Goal: Information Seeking & Learning: Stay updated

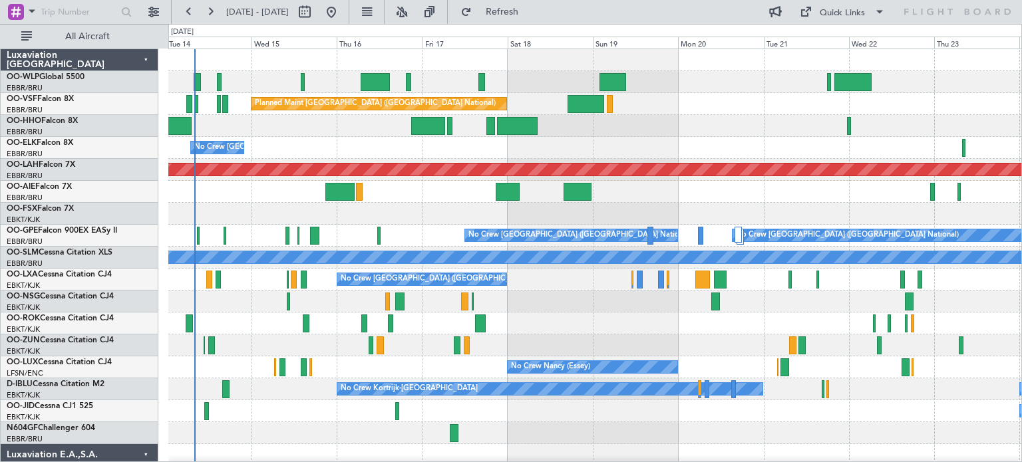
click at [540, 138] on div "No Crew [GEOGRAPHIC_DATA] ([GEOGRAPHIC_DATA] National)" at bounding box center [594, 148] width 853 height 22
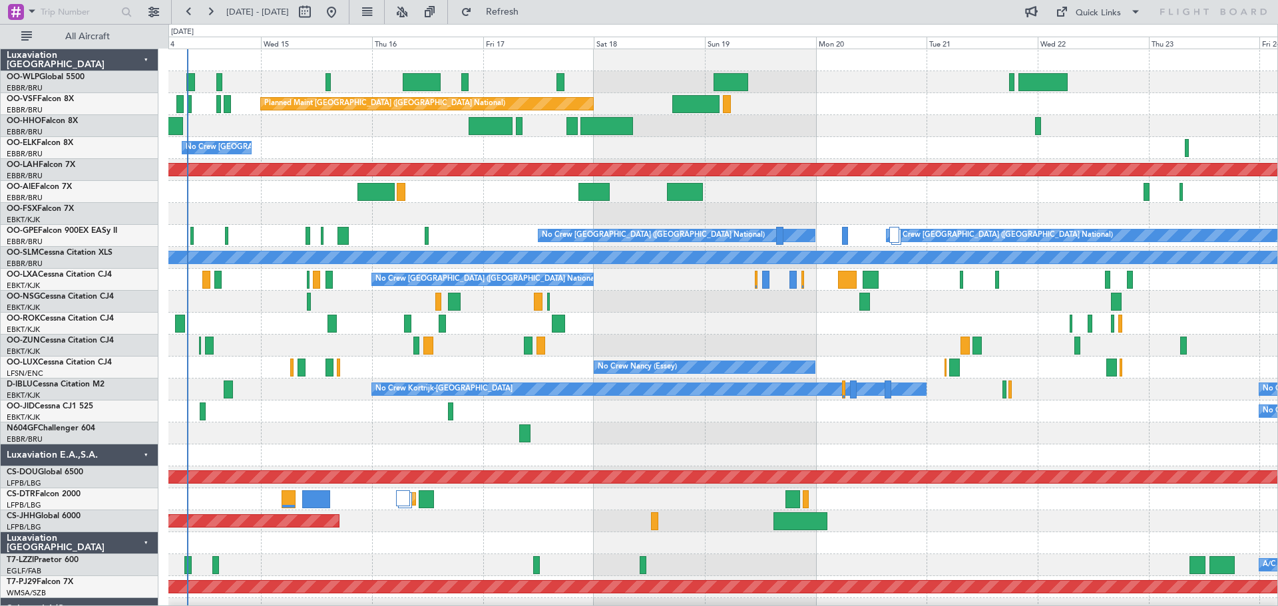
click at [399, 154] on div "No Crew [GEOGRAPHIC_DATA] ([GEOGRAPHIC_DATA] National)" at bounding box center [722, 148] width 1109 height 22
click at [413, 14] on button at bounding box center [401, 11] width 21 height 21
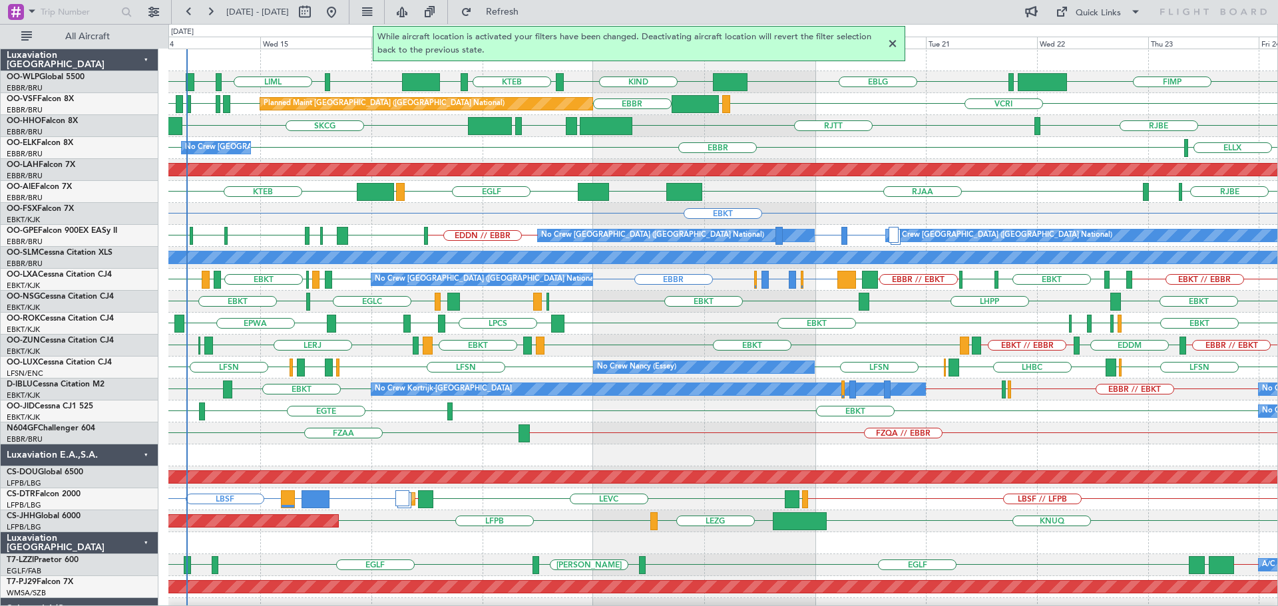
click at [890, 45] on div at bounding box center [892, 44] width 16 height 16
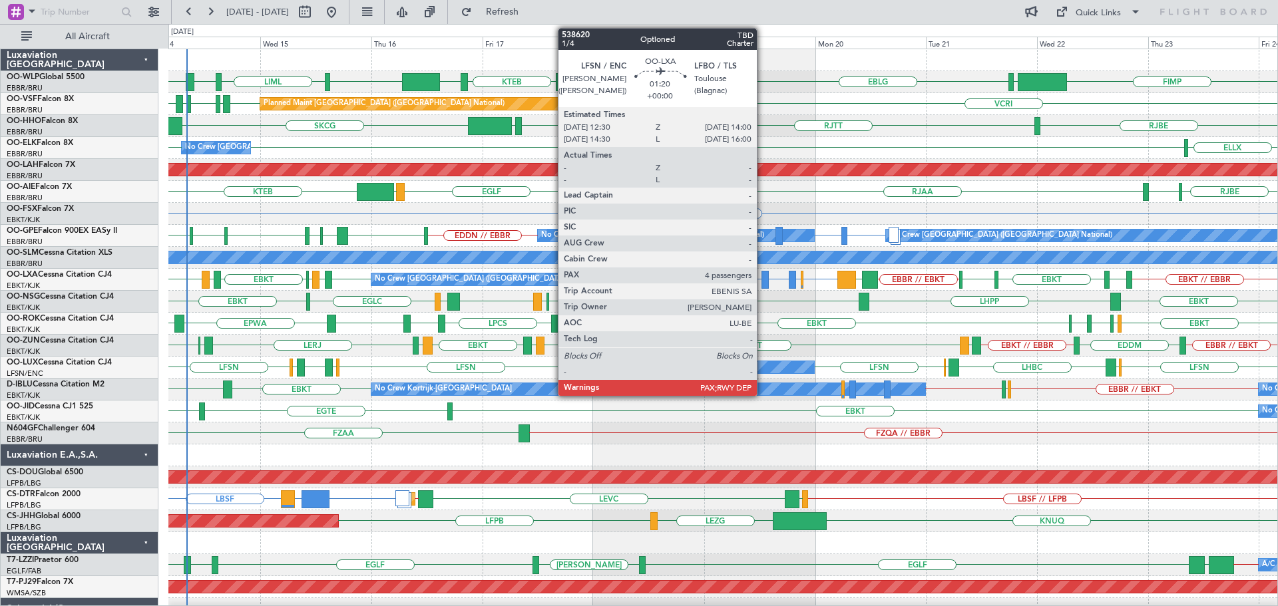
click at [763, 277] on div at bounding box center [764, 280] width 7 height 18
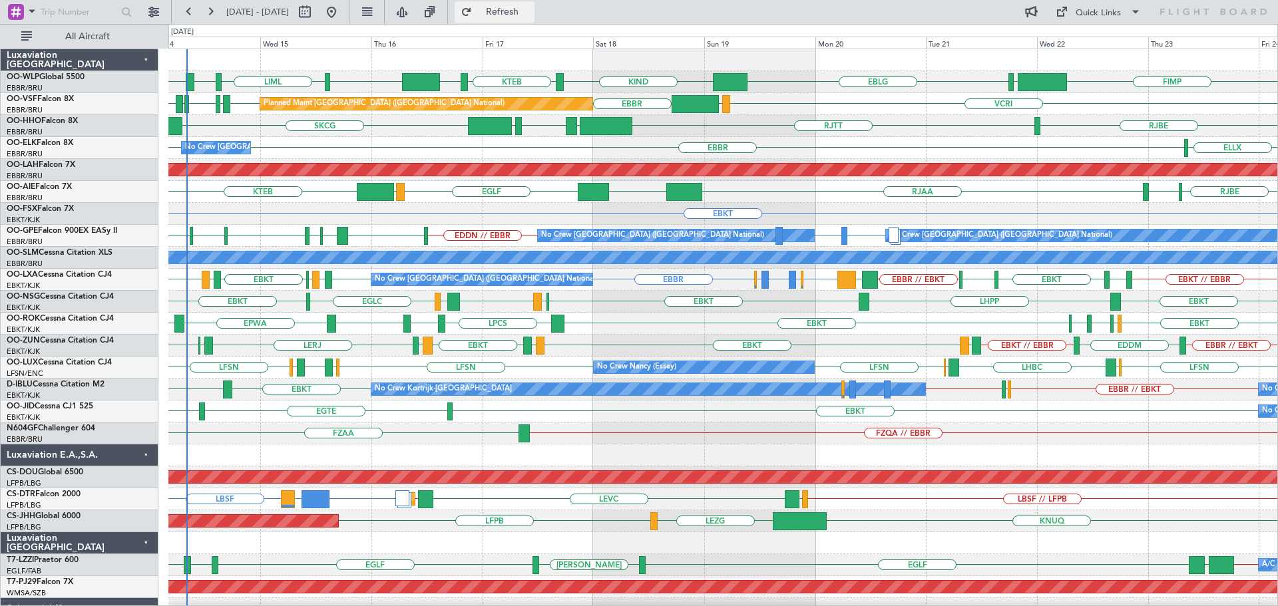
click at [530, 11] on span "Refresh" at bounding box center [502, 11] width 56 height 9
click at [780, 145] on div "EBBR [GEOGRAPHIC_DATA] ELLX No Crew [GEOGRAPHIC_DATA] (Brussels National)" at bounding box center [722, 148] width 1109 height 22
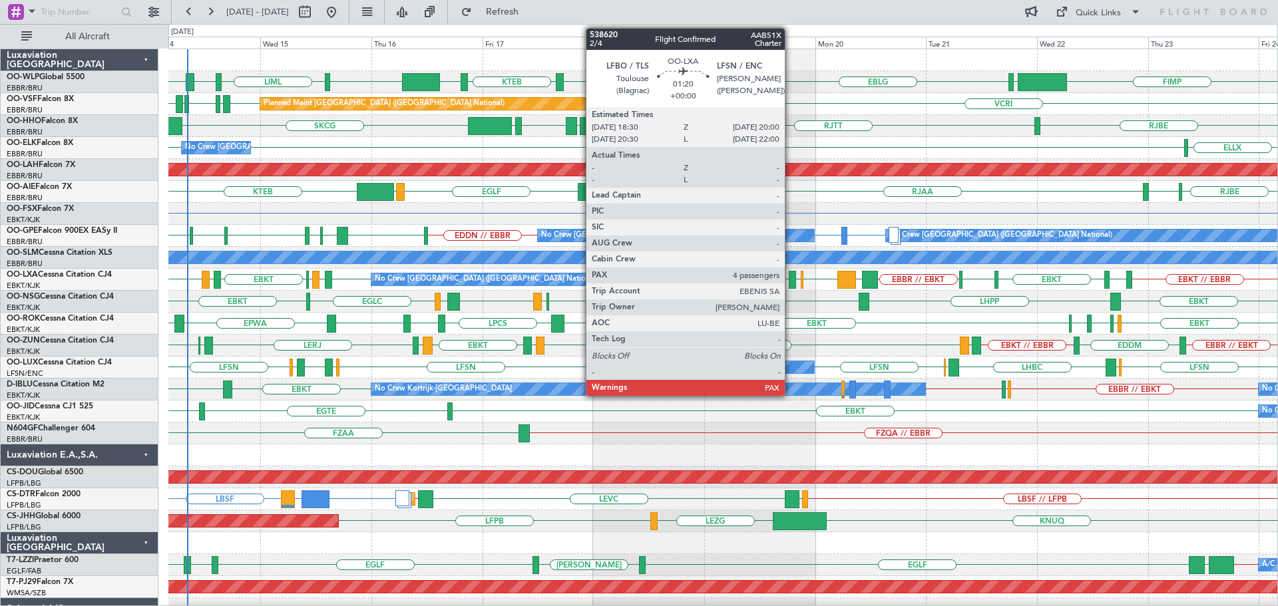
click at [791, 273] on div at bounding box center [792, 280] width 7 height 18
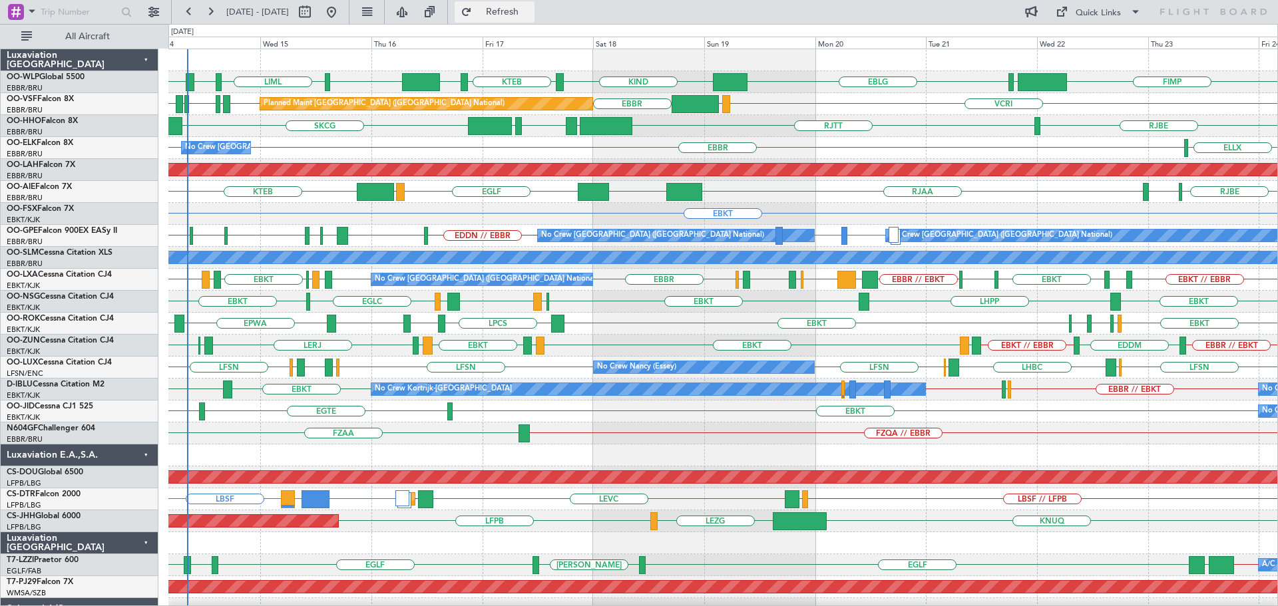
click at [516, 13] on span "Refresh" at bounding box center [502, 11] width 56 height 9
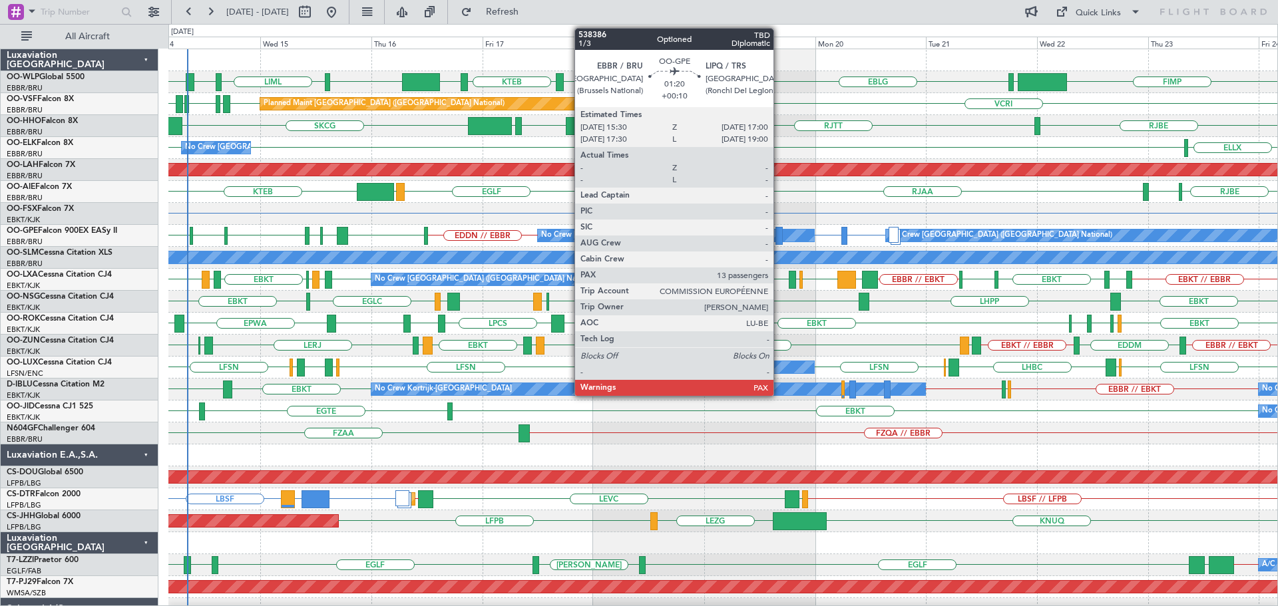
click at [779, 231] on div at bounding box center [778, 236] width 7 height 18
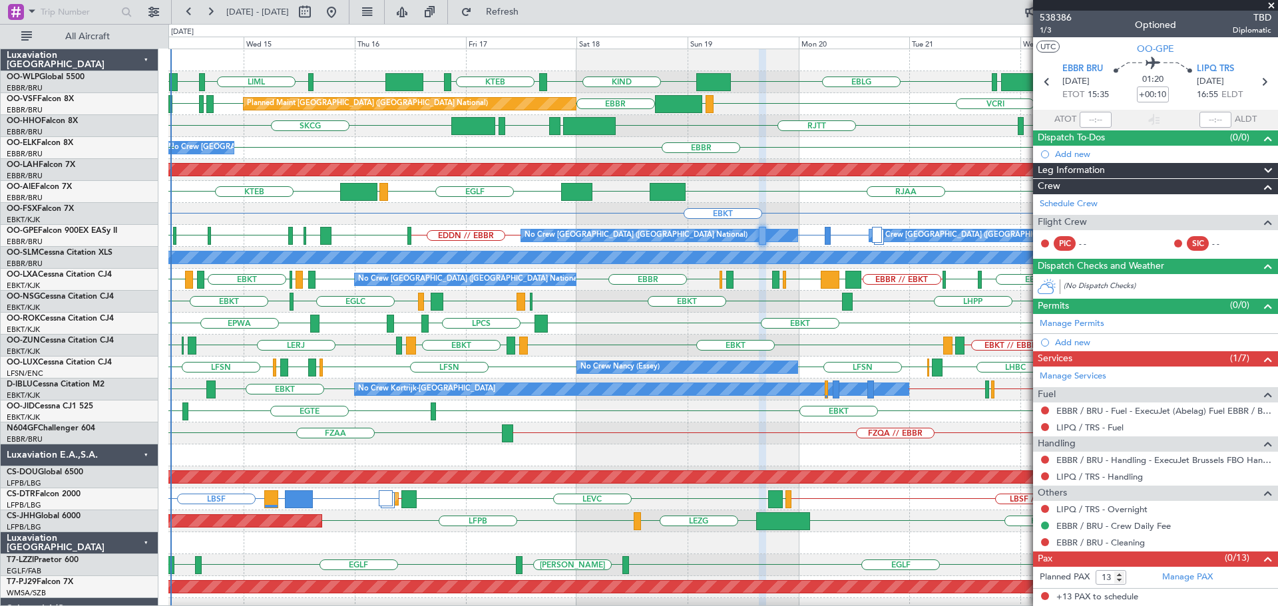
click at [734, 311] on div "EGLC EBKT EBKT LHPP EBKT [GEOGRAPHIC_DATA] LFML EGPH" at bounding box center [722, 302] width 1109 height 22
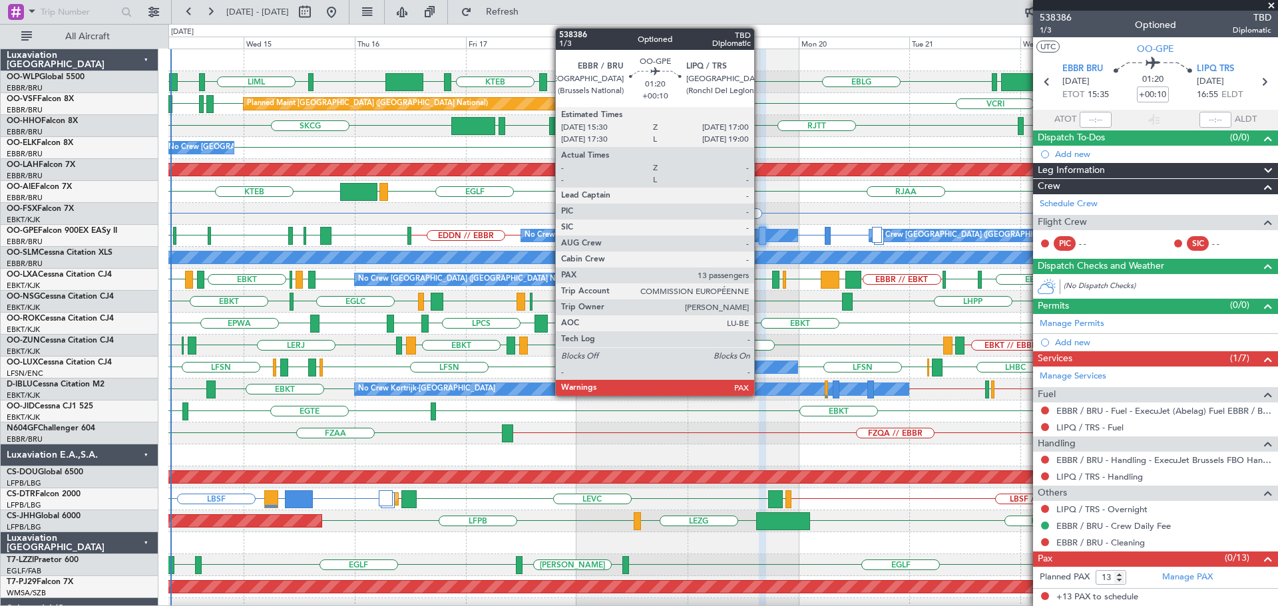
click at [761, 233] on div at bounding box center [762, 236] width 7 height 18
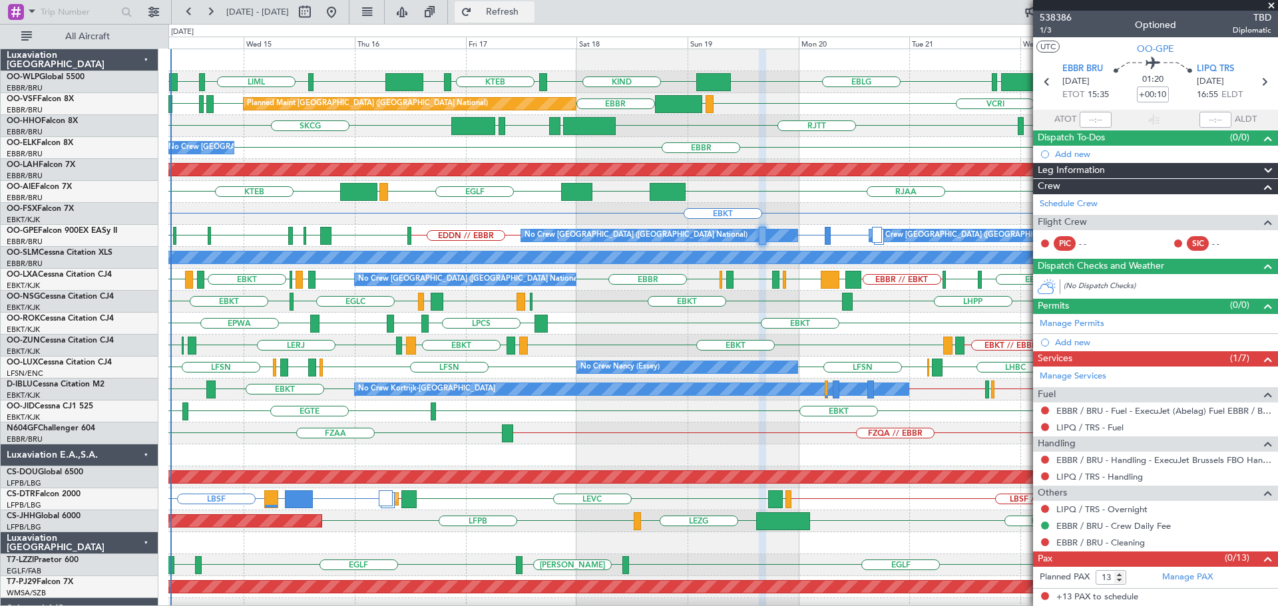
click at [516, 7] on button "Refresh" at bounding box center [494, 11] width 80 height 21
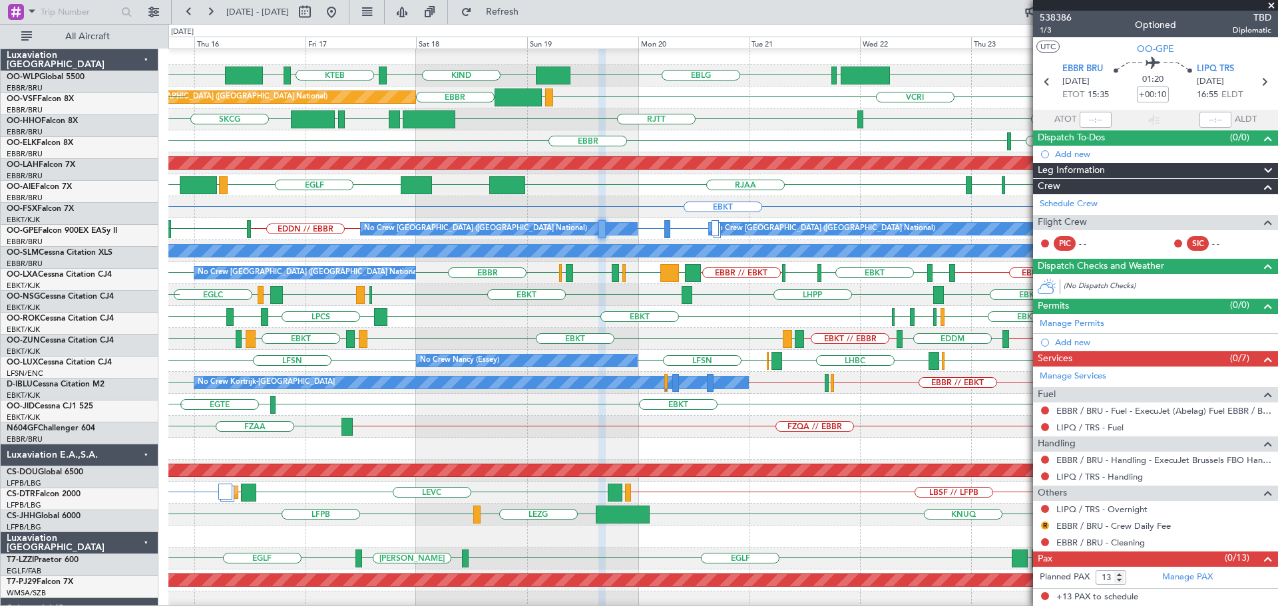
scroll to position [7, 0]
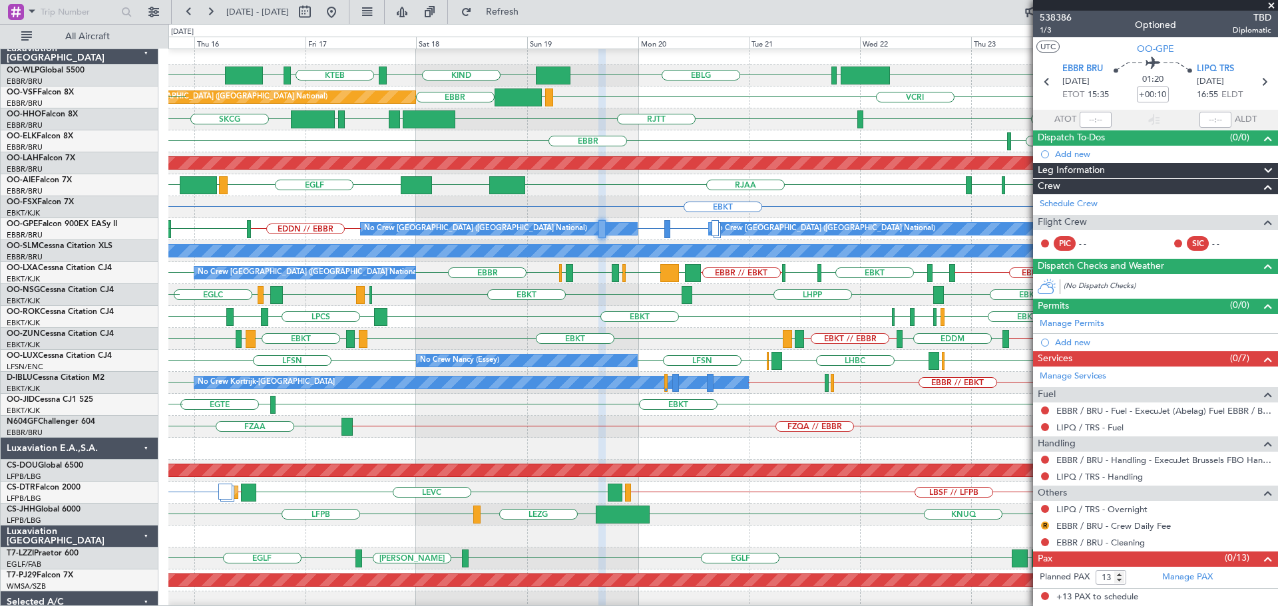
click at [734, 137] on div "EBBR ELLX No Crew [GEOGRAPHIC_DATA] (Brussels National)" at bounding box center [722, 141] width 1109 height 22
click at [534, 20] on button "Refresh" at bounding box center [494, 11] width 80 height 21
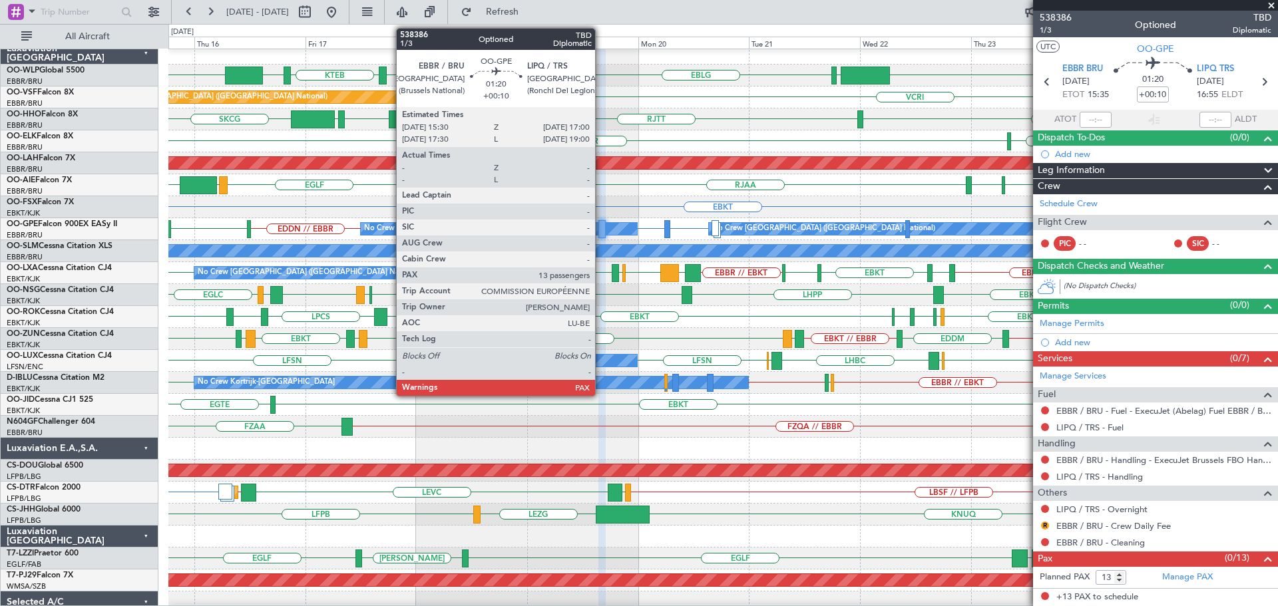
click at [601, 224] on div at bounding box center [601, 229] width 7 height 18
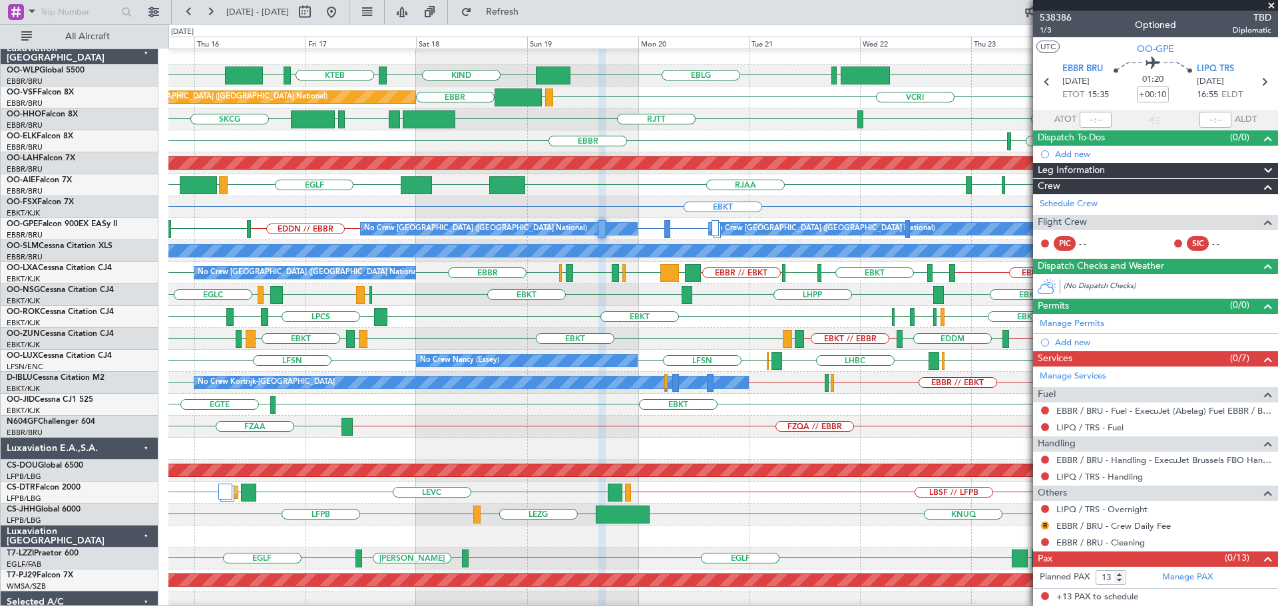
click at [613, 96] on div "VCRI VRMU [GEOGRAPHIC_DATA] Planned Maint [GEOGRAPHIC_DATA] ([GEOGRAPHIC_DATA])" at bounding box center [722, 98] width 1109 height 22
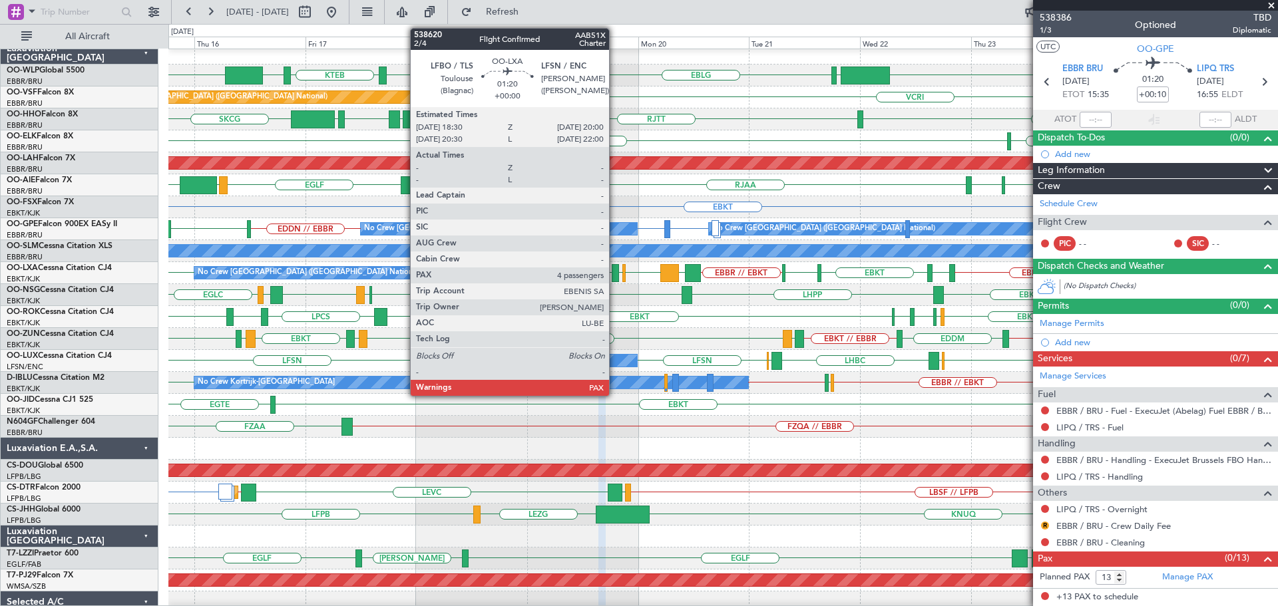
click at [615, 269] on div at bounding box center [615, 273] width 7 height 18
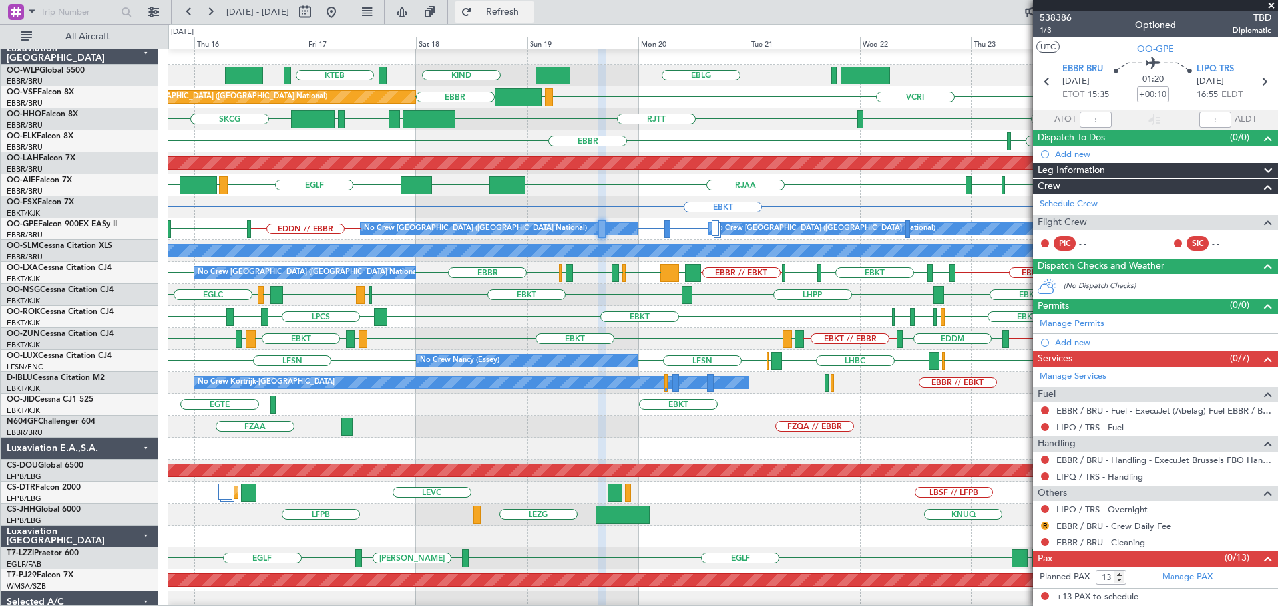
click at [524, 9] on span "Refresh" at bounding box center [502, 11] width 56 height 9
click at [715, 112] on div "SKCG [GEOGRAPHIC_DATA] [GEOGRAPHIC_DATA] LROP [GEOGRAPHIC_DATA] EGGD" at bounding box center [722, 119] width 1109 height 22
drag, startPoint x: 1268, startPoint y: 3, endPoint x: 661, endPoint y: 284, distance: 669.6
click at [1021, 3] on span at bounding box center [1270, 6] width 13 height 12
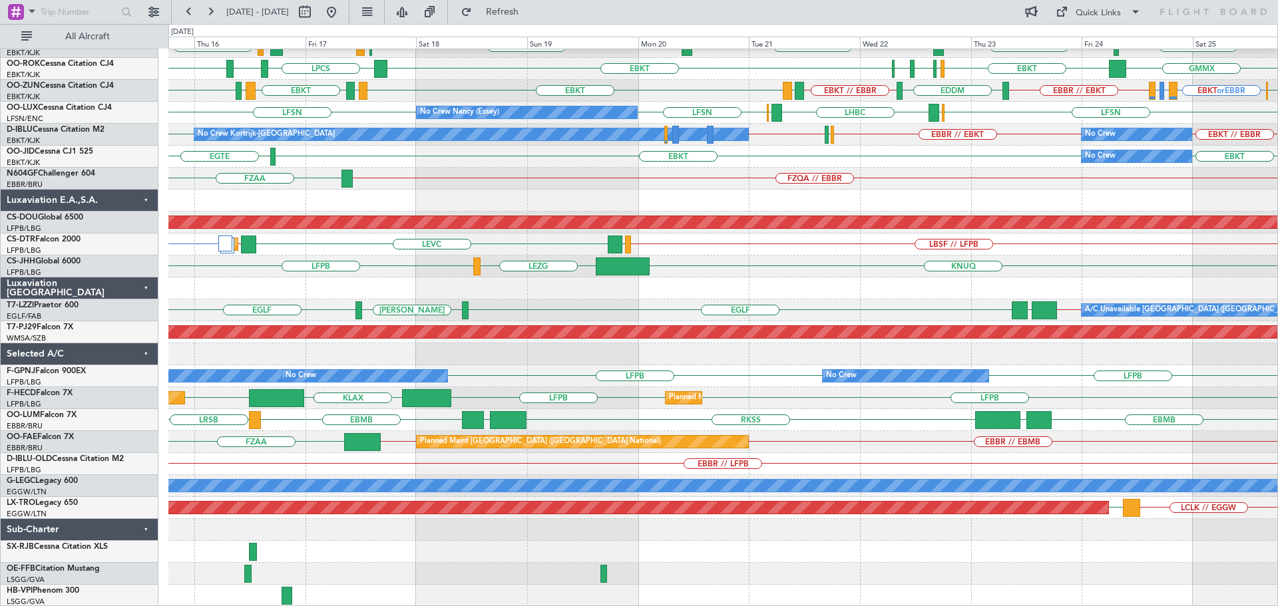
scroll to position [0, 0]
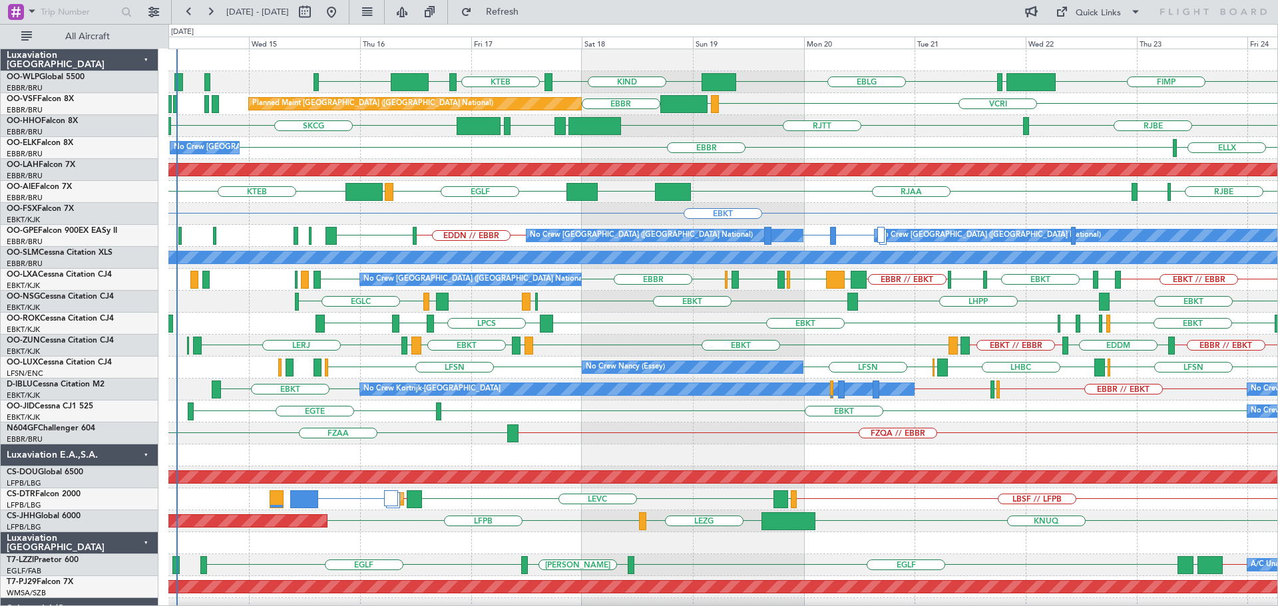
click at [588, 304] on div "EBLG EBLG KIND KTEB KIND LIML FIMP VCRI VRMU [GEOGRAPHIC_DATA] Planned Maint [G…" at bounding box center [722, 455] width 1109 height 812
click at [470, 214] on div "EBKT" at bounding box center [722, 214] width 1109 height 22
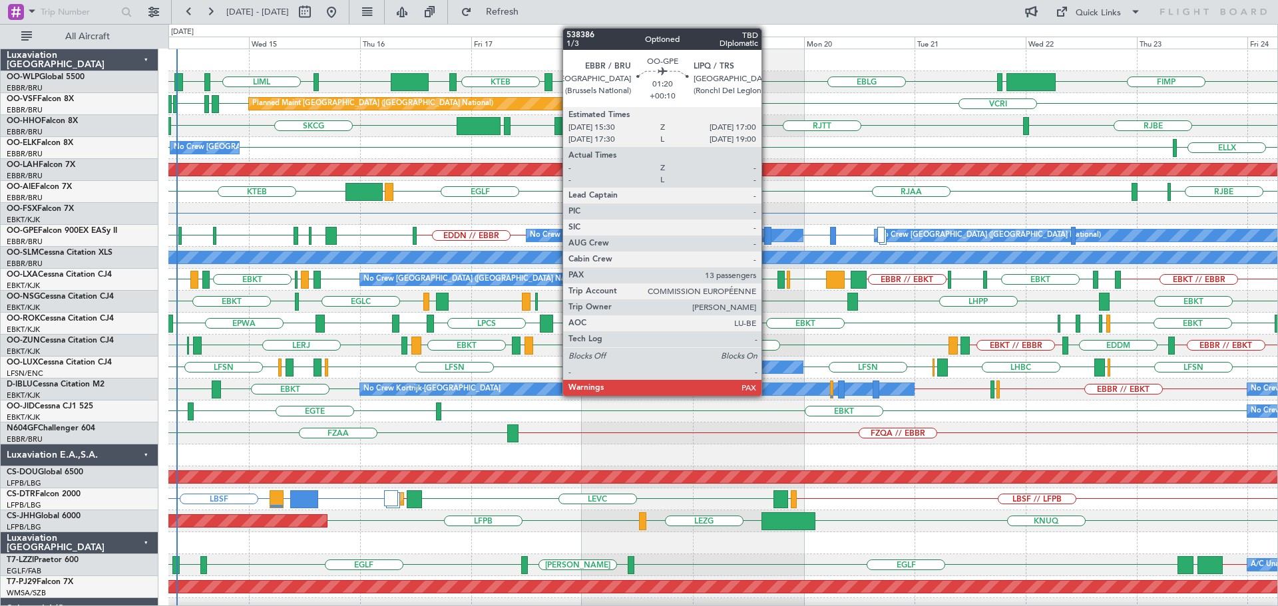
click at [767, 233] on div at bounding box center [767, 236] width 7 height 18
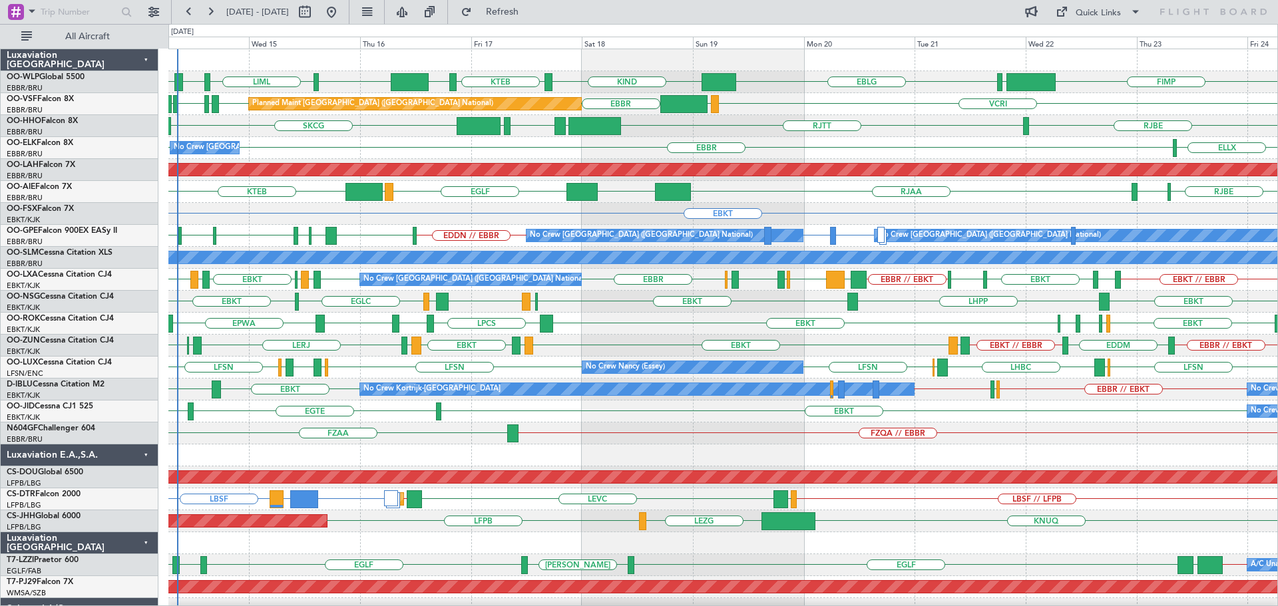
click at [387, 130] on div "SKCG [GEOGRAPHIC_DATA] [GEOGRAPHIC_DATA] LROP [GEOGRAPHIC_DATA] EGGD" at bounding box center [722, 126] width 1109 height 22
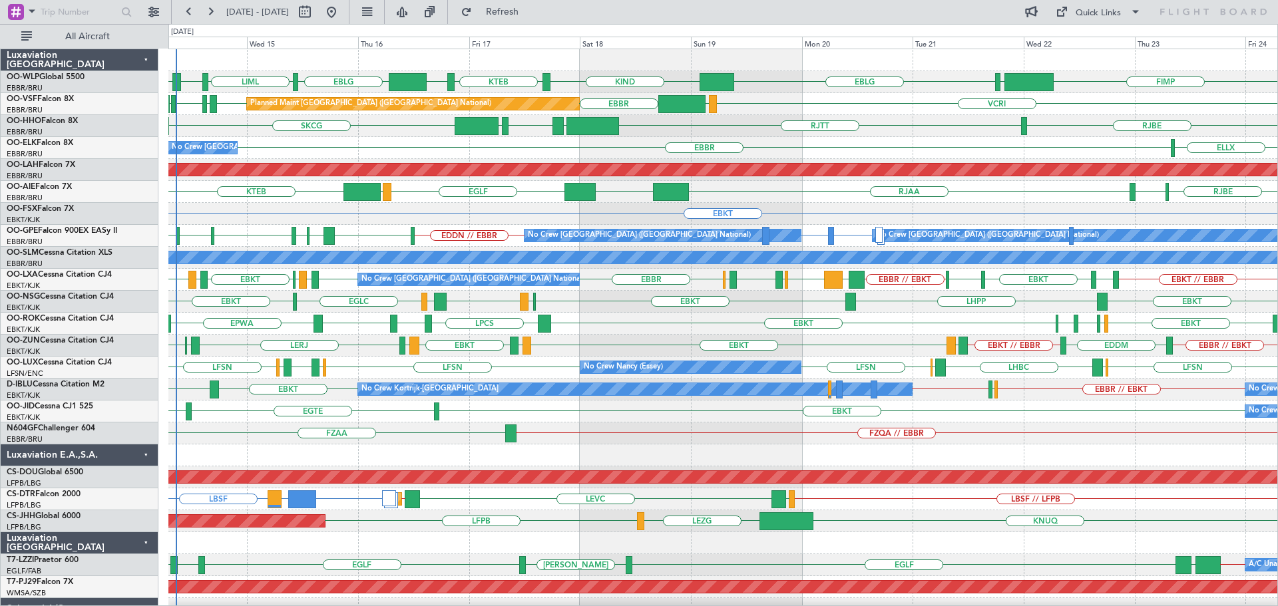
click at [604, 319] on div "EBKT EPWA EBKT LPCS LERJ EBKT LFST EDDM EDDL" at bounding box center [722, 324] width 1109 height 22
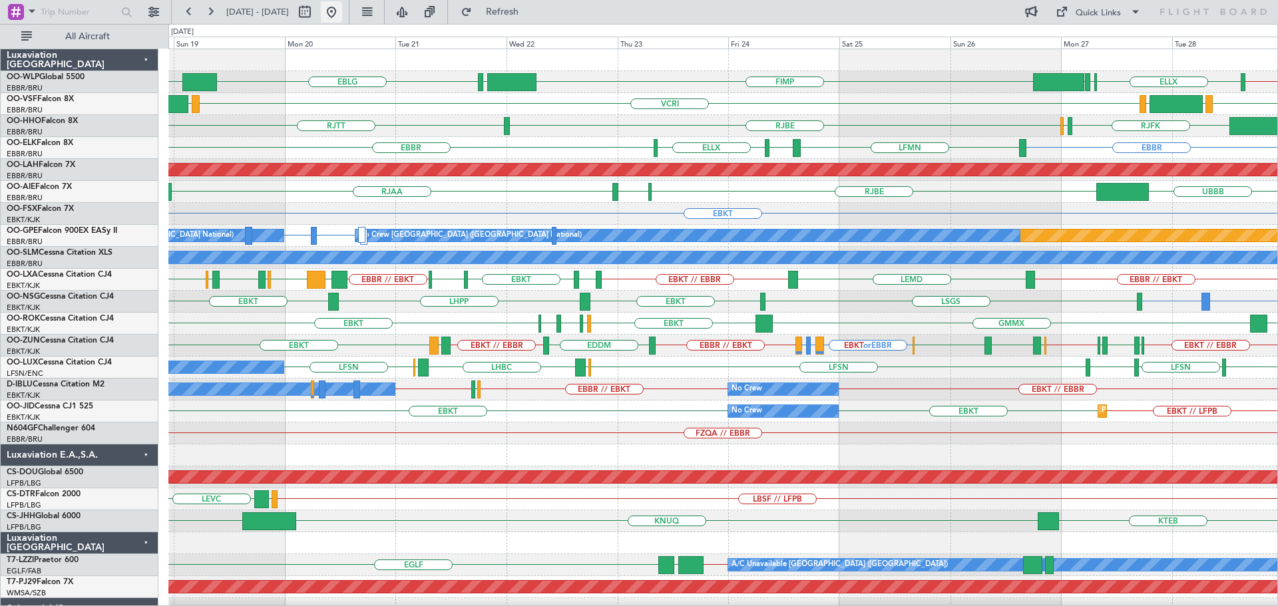
click at [342, 13] on button at bounding box center [331, 11] width 21 height 21
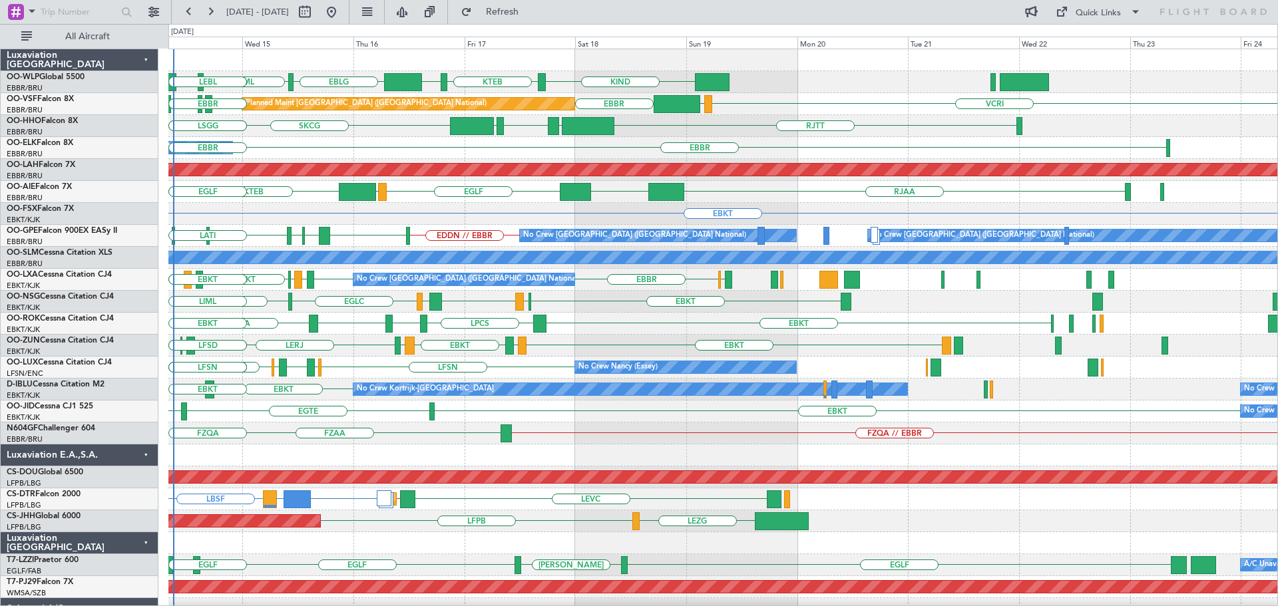
click at [263, 405] on div "EBLG LIML LIRN KIND KTEB KIND ELLX LIML LEBL VCRI [GEOGRAPHIC_DATA] LIRP LFMN V…" at bounding box center [722, 466] width 1109 height 834
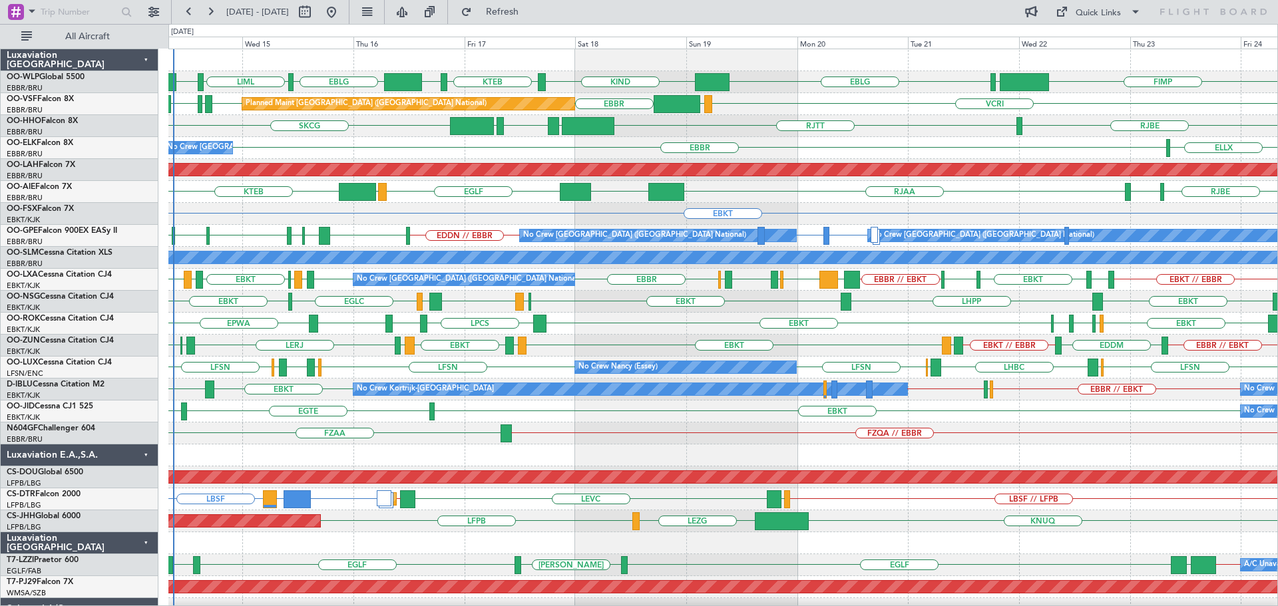
click at [599, 419] on div "No Crew [GEOGRAPHIC_DATA] EBKT EBKT" at bounding box center [722, 412] width 1109 height 22
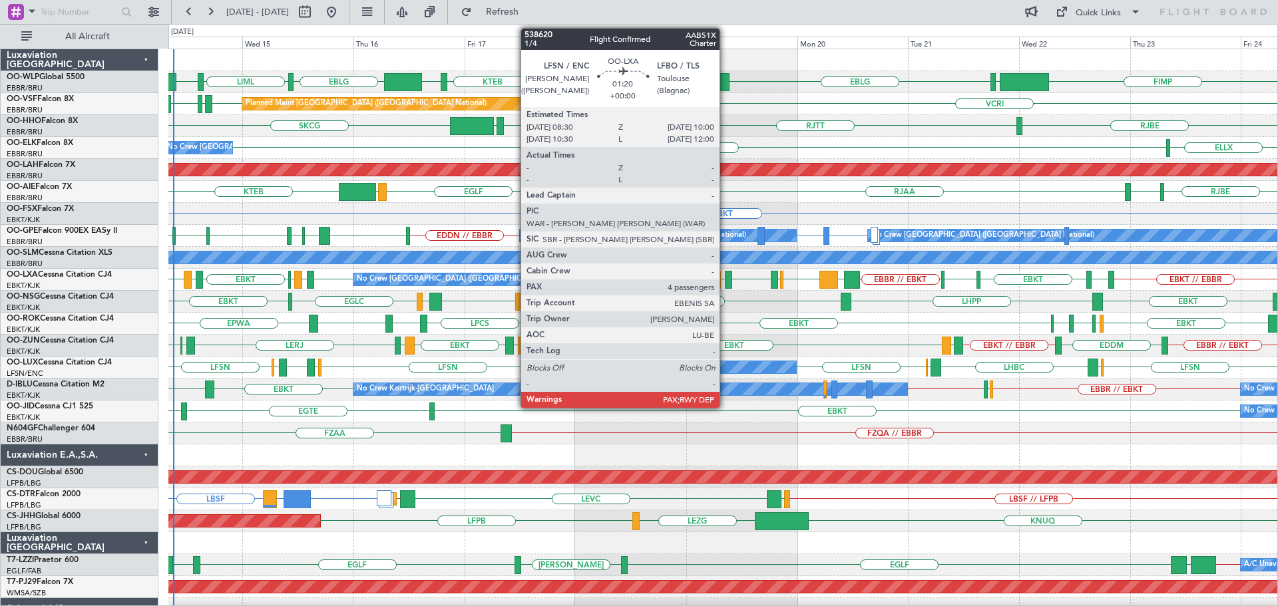
click at [730, 275] on div at bounding box center [728, 280] width 7 height 18
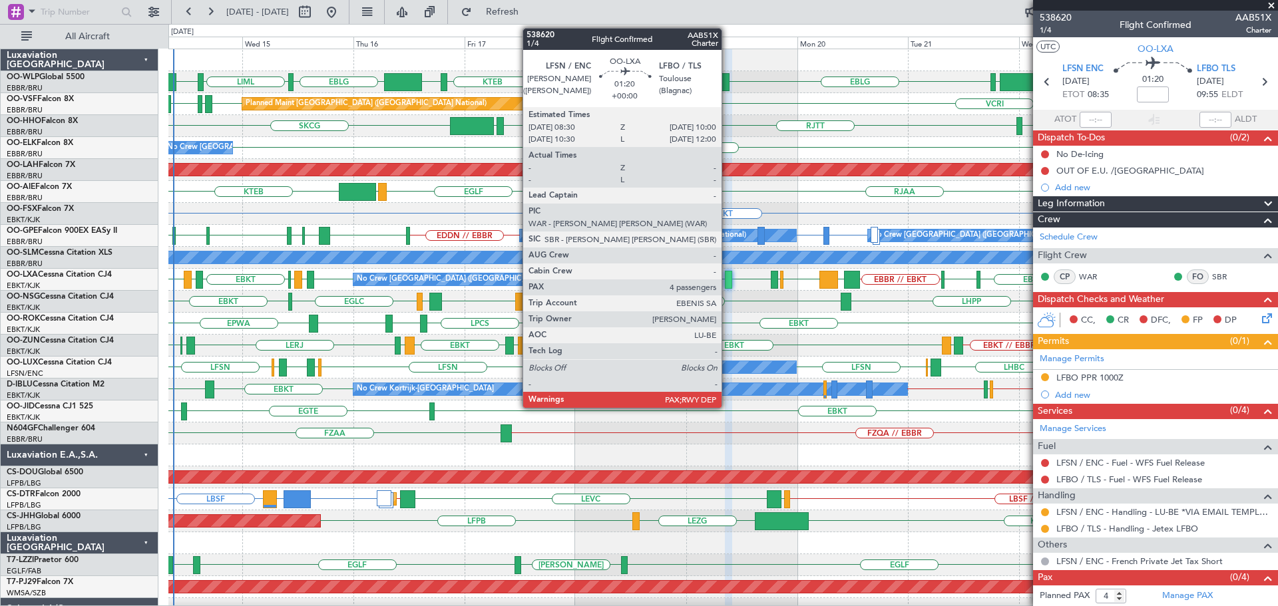
click at [727, 275] on div at bounding box center [728, 280] width 7 height 18
